Goal: Book appointment/travel/reservation

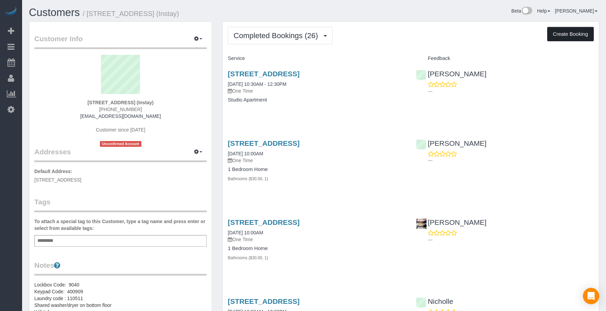
click at [567, 33] on button "Create Booking" at bounding box center [571, 34] width 47 height 14
select select "IA"
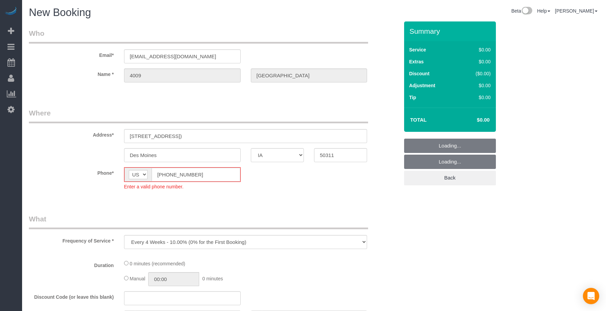
select select "object:7668"
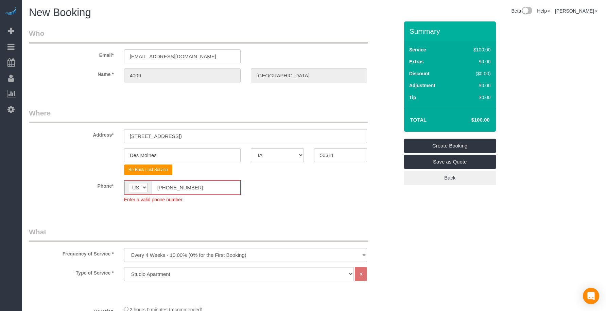
drag, startPoint x: 173, startPoint y: 185, endPoint x: 131, endPoint y: 178, distance: 42.9
click at [131, 178] on fieldset "Where Address* [STREET_ADDRESS]) [GEOGRAPHIC_DATA] AK AL AR AZ CA CO CT DC DE […" at bounding box center [214, 160] width 370 height 105
paste input "15) 305-3231"
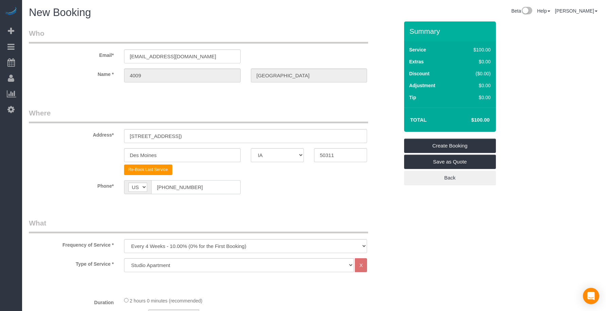
type input "[PHONE_NUMBER]"
click at [164, 250] on select "Every 6 Weeks (0% for the First Booking) One Time Every 8 Weeks (0% for the Fir…" at bounding box center [246, 246] width 244 height 14
select select "object:7670"
click at [124, 239] on select "Every 6 Weeks (0% for the First Booking) One Time Every 8 Weeks (0% for the Fir…" at bounding box center [246, 246] width 244 height 14
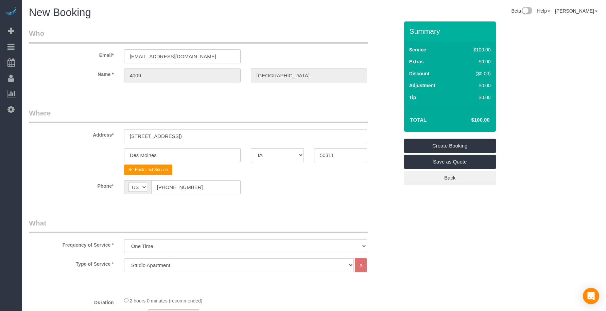
click at [257, 220] on legend "What" at bounding box center [198, 225] width 339 height 15
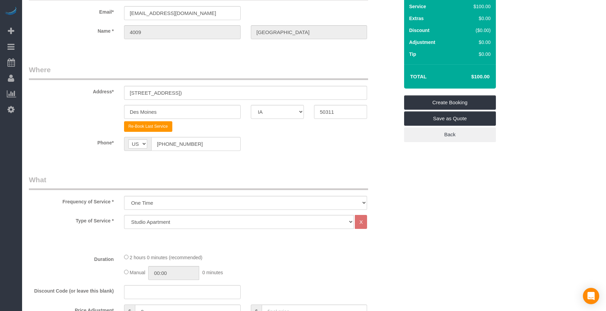
scroll to position [57, 0]
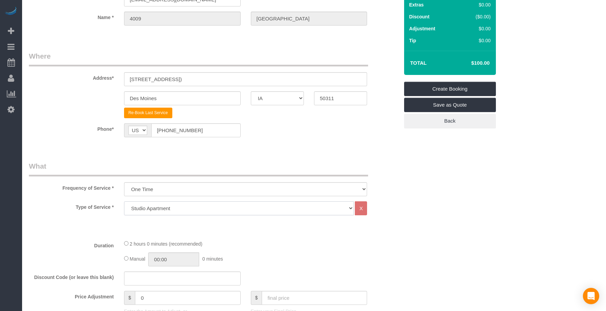
drag, startPoint x: 201, startPoint y: 201, endPoint x: 197, endPoint y: 205, distance: 5.6
click at [201, 201] on select "Studio Apartment 1 Bedroom Home 2 Bedroom Home 3 Bedroom Home 4 Bedroom Home 5 …" at bounding box center [239, 208] width 230 height 14
select select "25"
click at [124, 201] on select "Studio Apartment 1 Bedroom Home 2 Bedroom Home 3 Bedroom Home 4 Bedroom Home 5 …" at bounding box center [239, 208] width 230 height 14
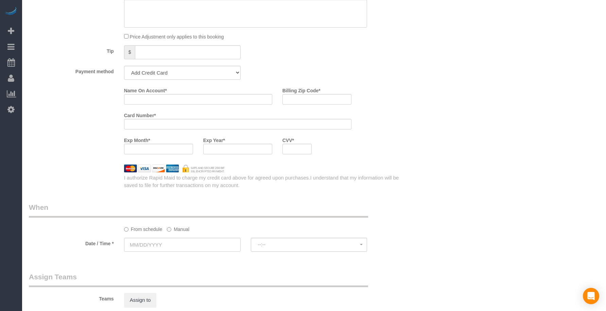
scroll to position [567, 0]
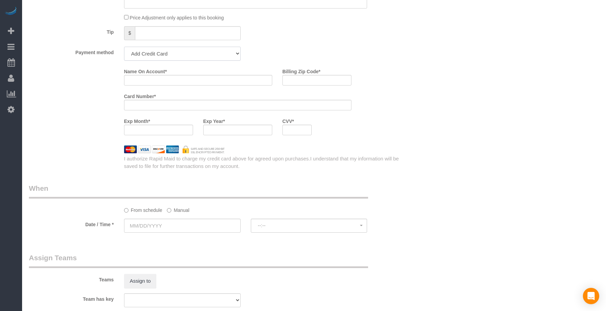
click at [169, 54] on select "Add Credit Card Cash Check Paypal" at bounding box center [182, 54] width 117 height 14
select select "string:check"
click at [124, 47] on select "Add Credit Card Cash Check Paypal" at bounding box center [182, 54] width 117 height 14
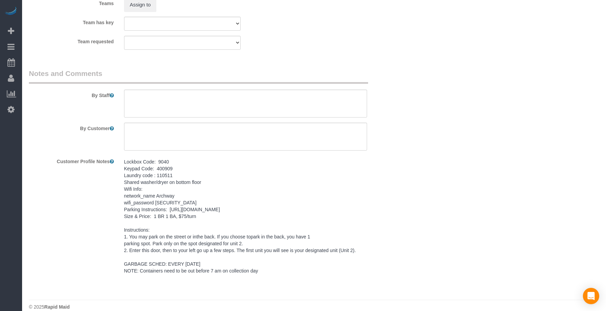
scroll to position [748, 0]
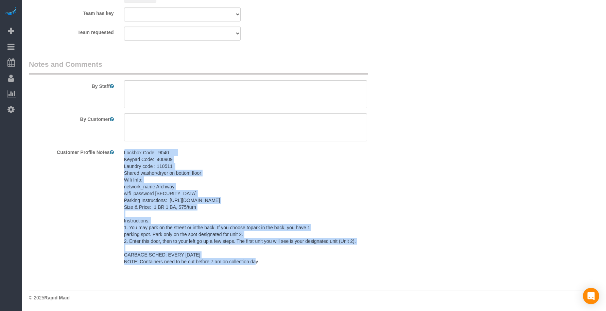
drag, startPoint x: 263, startPoint y: 258, endPoint x: 119, endPoint y: 150, distance: 179.3
click at [119, 150] on div "Lockbox Code: 9040 Keypad Code: 400909 Laundry code : 110511 Shared washer/drye…" at bounding box center [246, 207] width 254 height 122
copy pre "Lockbox Code: 9040 Keypad Code: 400909 Laundry code : 110511 Shared washer/drye…"
click at [156, 83] on textarea at bounding box center [246, 94] width 244 height 28
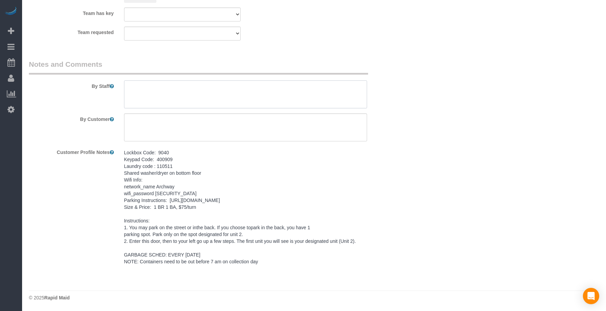
paste textarea "Lockbox Code: 9040 Keypad Code: 400909 Laundry code : 110511 Shared washer/drye…"
type textarea "Lockbox Code: 9040 Keypad Code: 400909 Laundry code : 110511 Shared washer/drye…"
click at [151, 114] on textarea at bounding box center [246, 127] width 244 height 28
paste textarea "SAME DAY TURNOVER"
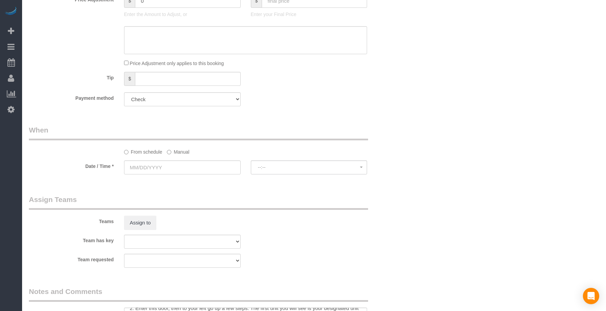
scroll to position [408, 0]
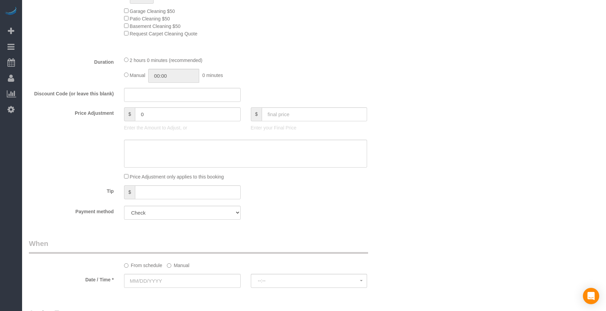
type textarea "SAME DAY TURNOVER"
click at [274, 116] on input "text" at bounding box center [314, 114] width 105 height 14
type input "75"
click at [290, 82] on div "Manual 00:00 0 minutes" at bounding box center [246, 76] width 244 height 14
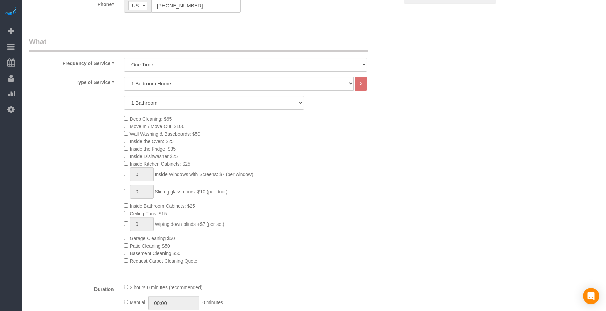
type input "-64"
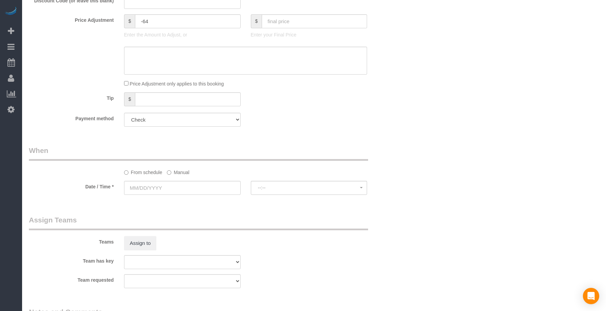
scroll to position [567, 0]
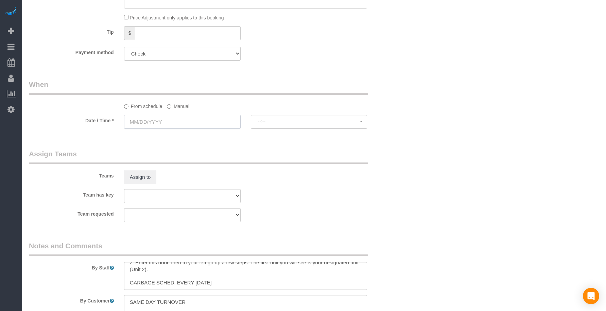
click at [213, 122] on input "text" at bounding box center [182, 122] width 117 height 14
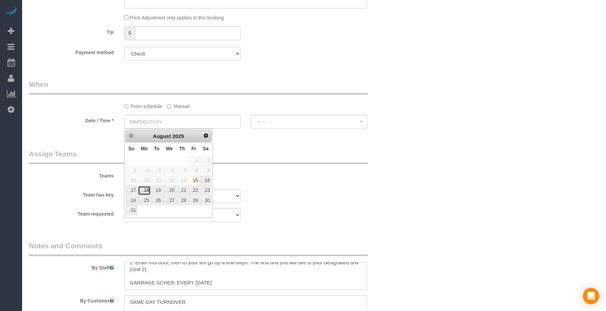
click at [138, 190] on link "18" at bounding box center [144, 190] width 13 height 9
type input "[DATE]"
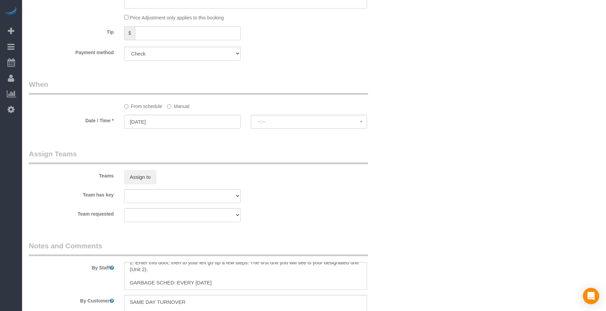
select select "spot76"
click at [157, 118] on input "[DATE]" at bounding box center [182, 122] width 117 height 14
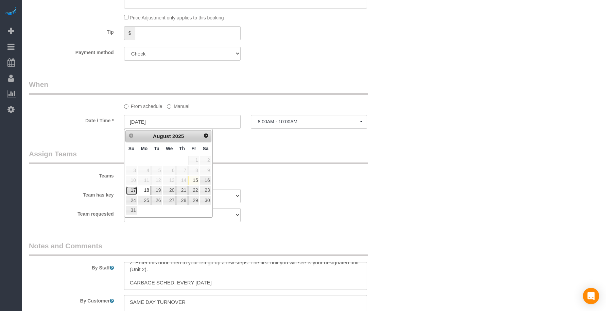
click at [131, 190] on link "17" at bounding box center [132, 190] width 12 height 9
type input "[DATE]"
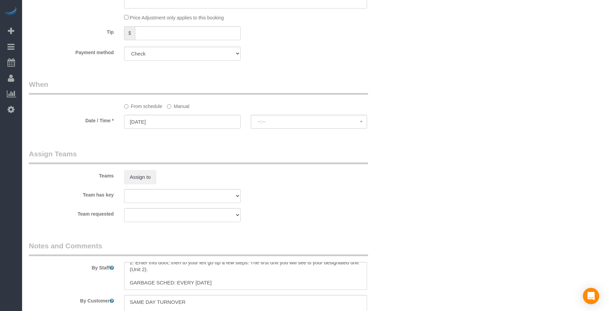
click at [264, 162] on legend "Assign Teams" at bounding box center [198, 156] width 339 height 15
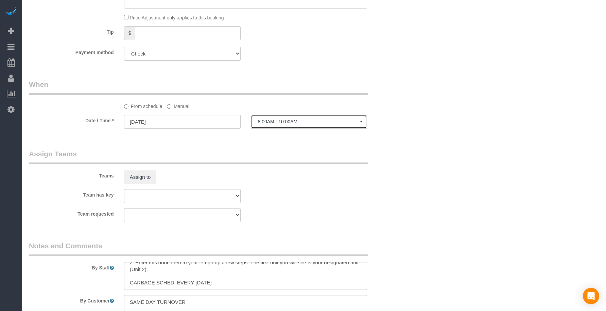
drag, startPoint x: 278, startPoint y: 122, endPoint x: 277, endPoint y: 143, distance: 21.2
click at [278, 122] on span "8:00AM - 10:00AM" at bounding box center [309, 121] width 102 height 5
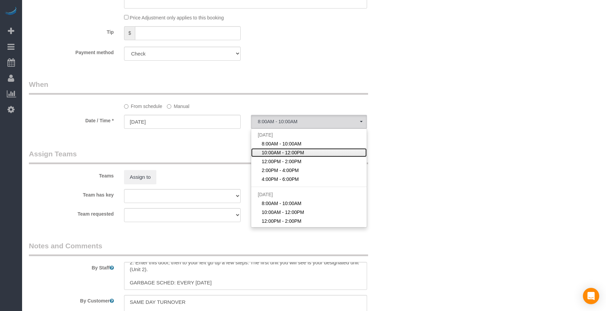
click at [271, 152] on span "10:00AM - 12:00PM" at bounding box center [283, 152] width 43 height 7
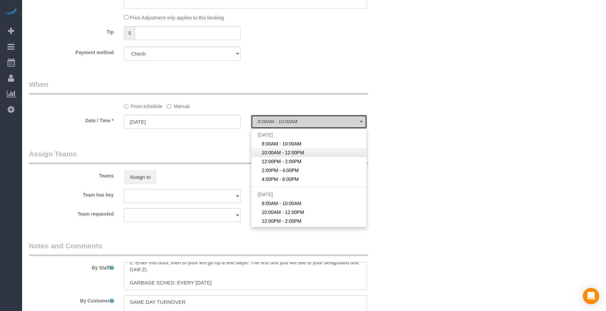
select select "spot102"
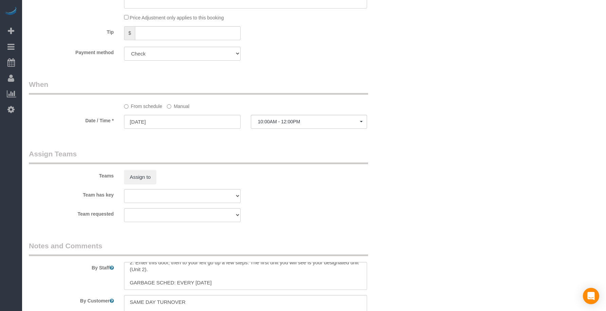
click at [386, 152] on div "Teams Assign to" at bounding box center [214, 166] width 381 height 35
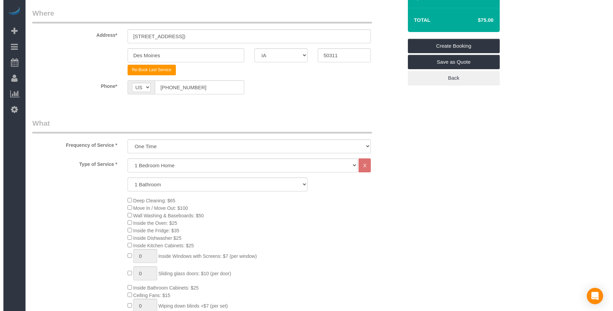
scroll to position [0, 0]
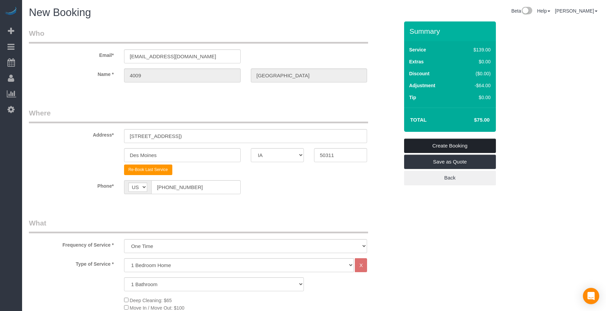
click at [423, 146] on link "Create Booking" at bounding box center [450, 145] width 92 height 14
